Goal: Information Seeking & Learning: Compare options

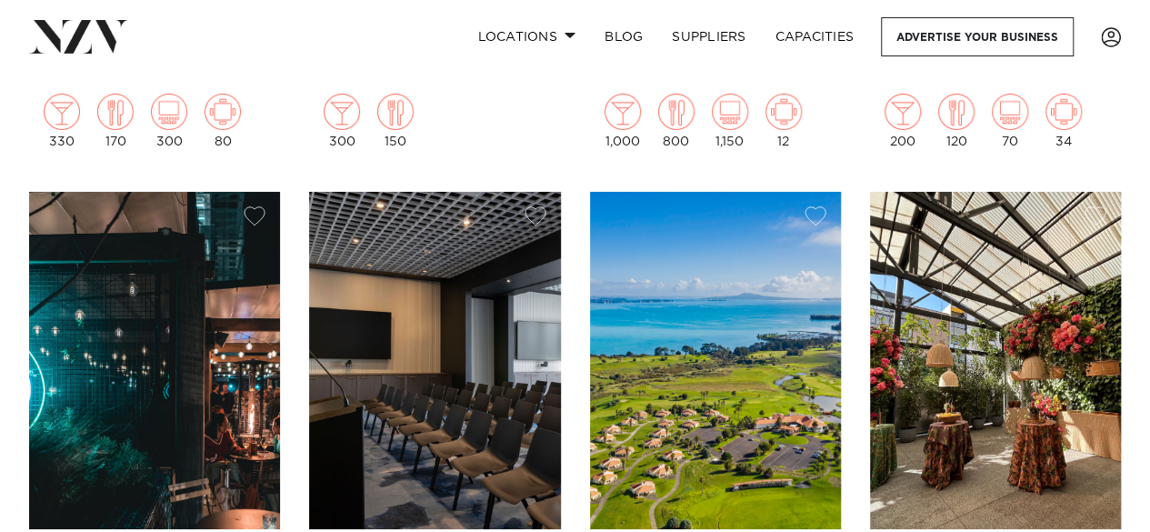
scroll to position [6480, 0]
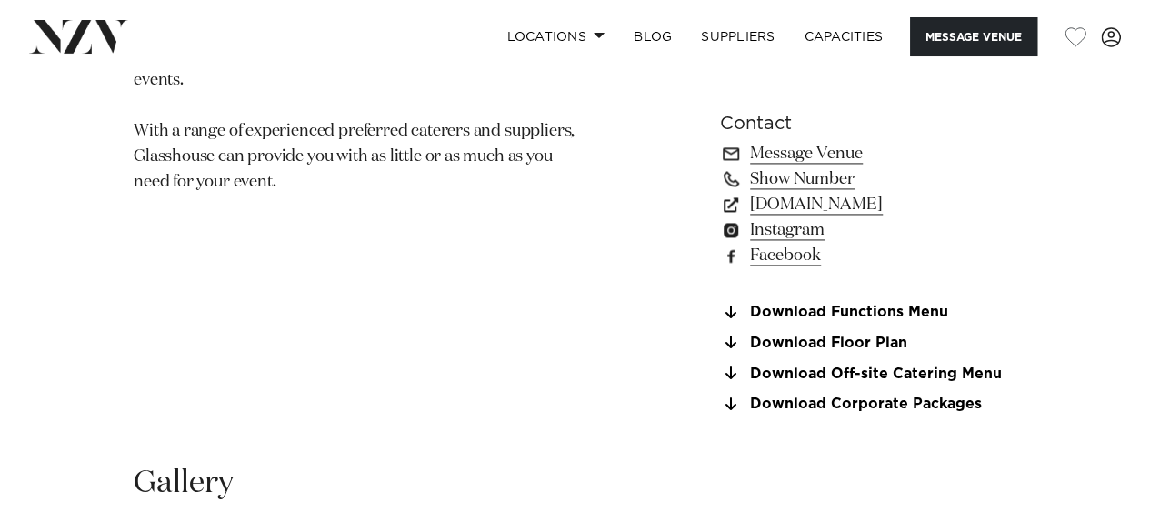
scroll to position [1212, 0]
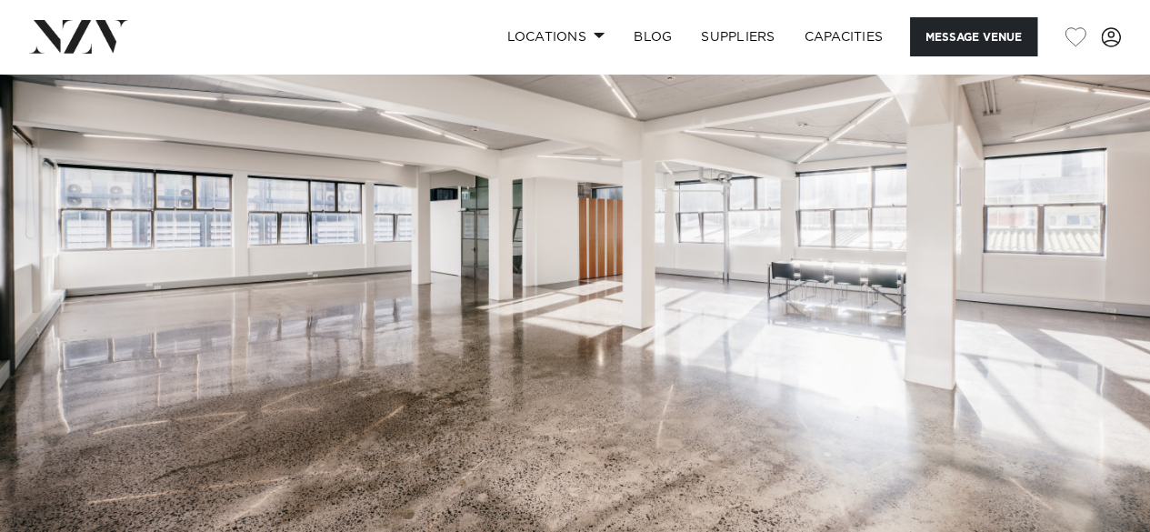
scroll to position [75, 0]
